Goal: Navigation & Orientation: Find specific page/section

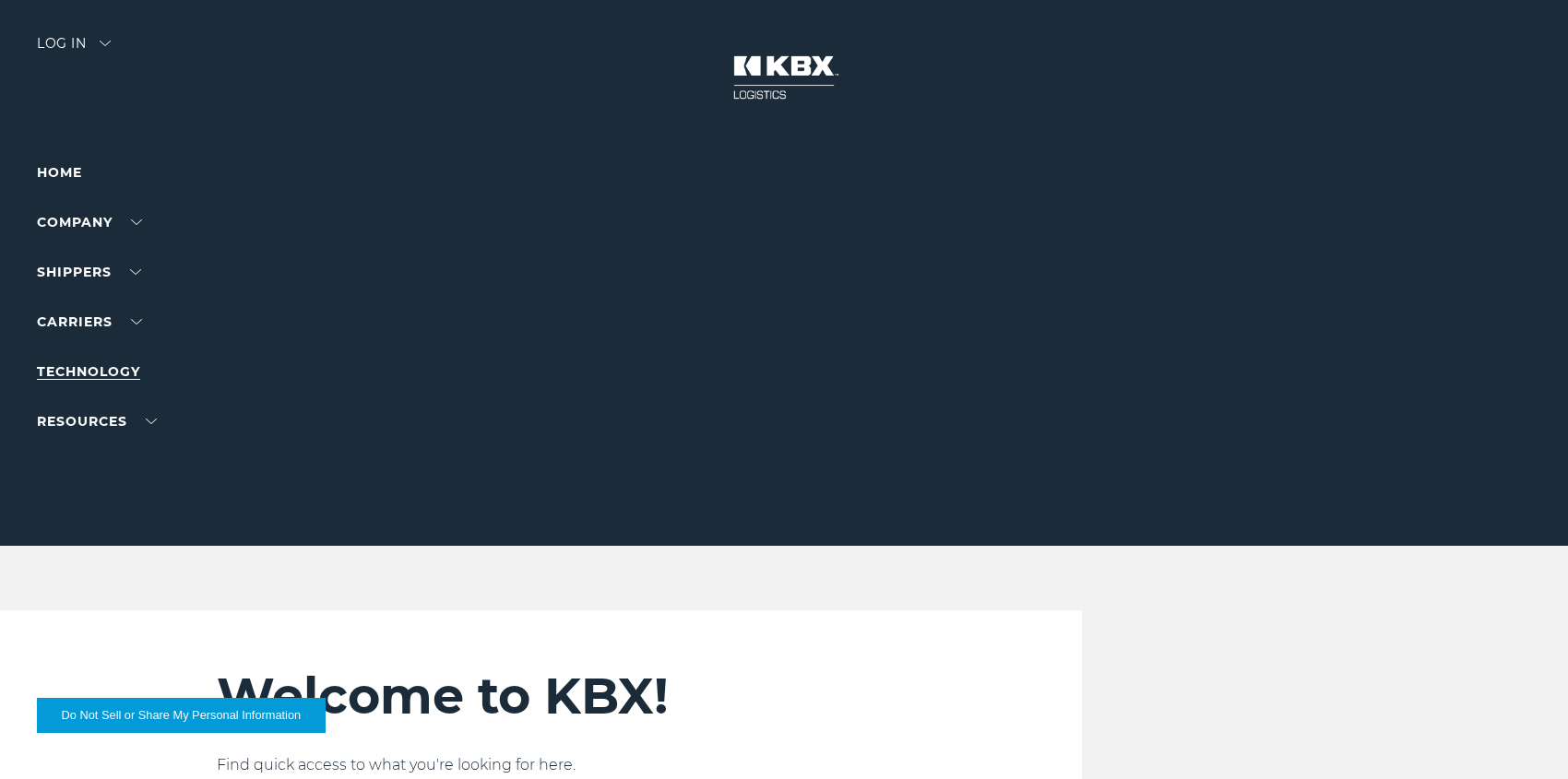
click at [91, 373] on link "Technology" at bounding box center [89, 370] width 103 height 16
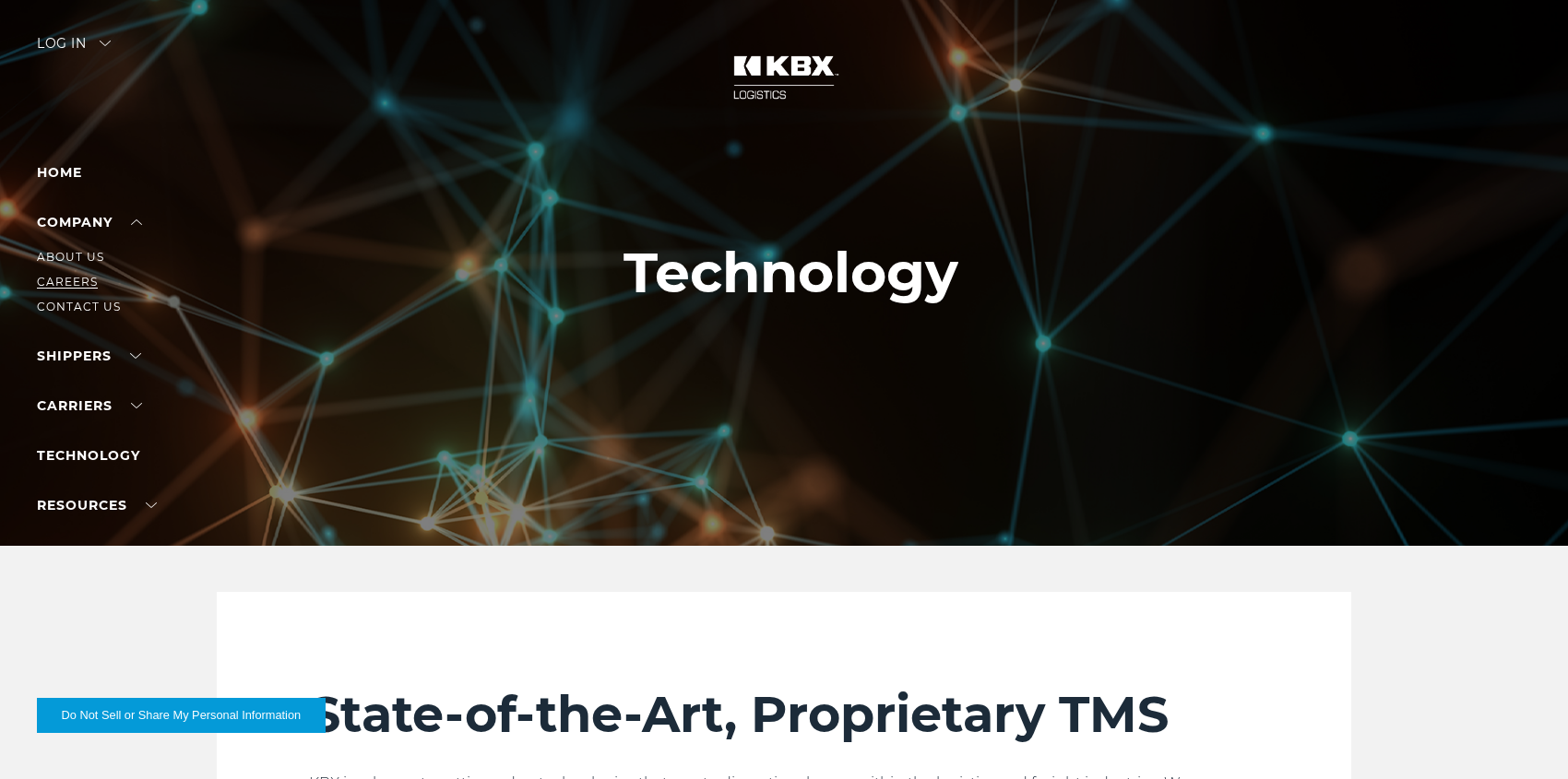
click at [81, 284] on link "Careers" at bounding box center [68, 281] width 61 height 14
